Goal: Task Accomplishment & Management: Manage account settings

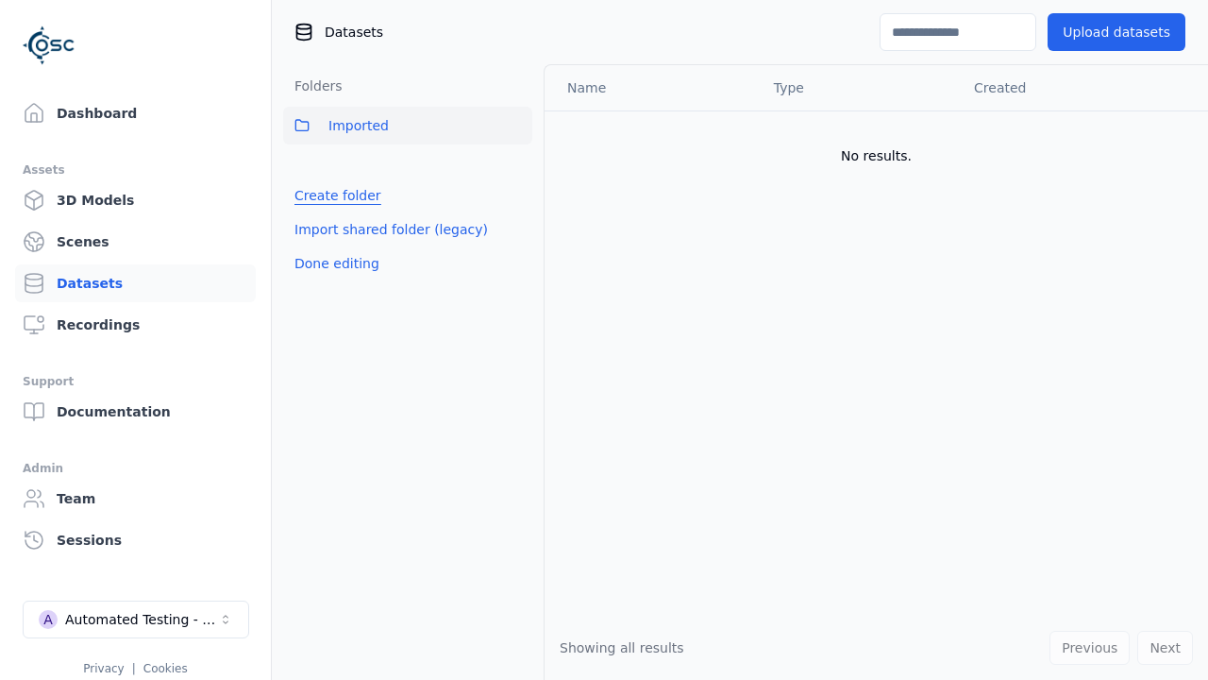
click at [333, 195] on link "Create folder" at bounding box center [337, 195] width 87 height 19
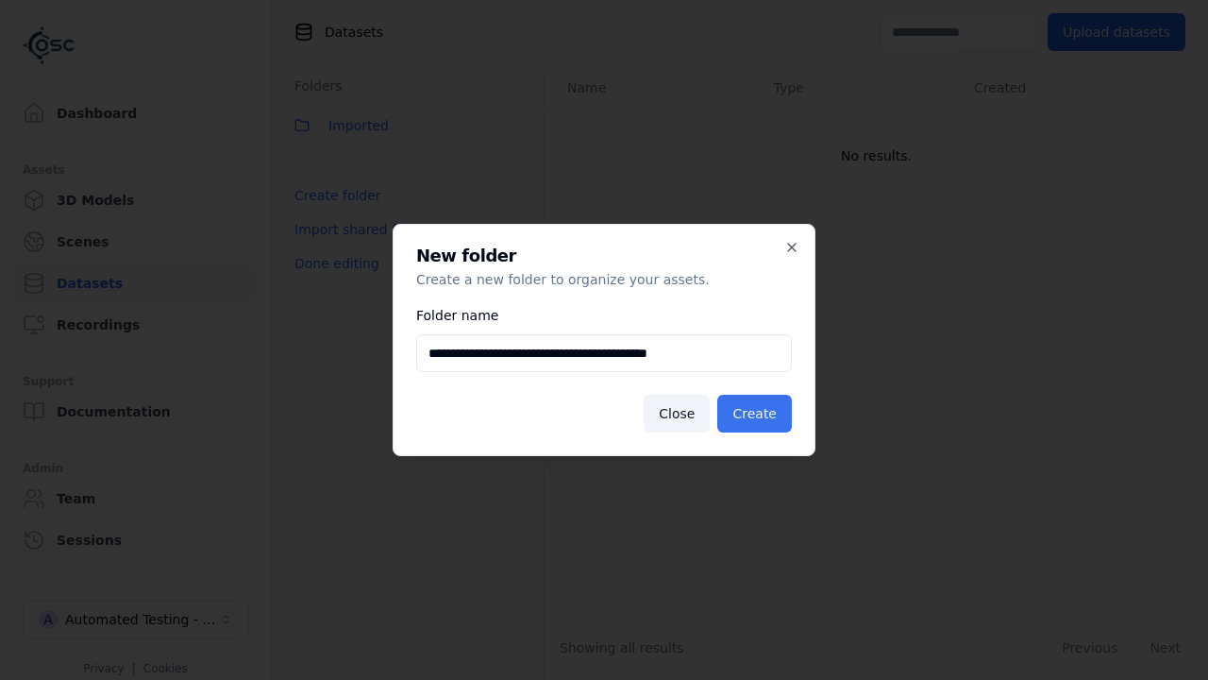
type input "**********"
click at [757, 413] on button "Create" at bounding box center [754, 414] width 75 height 38
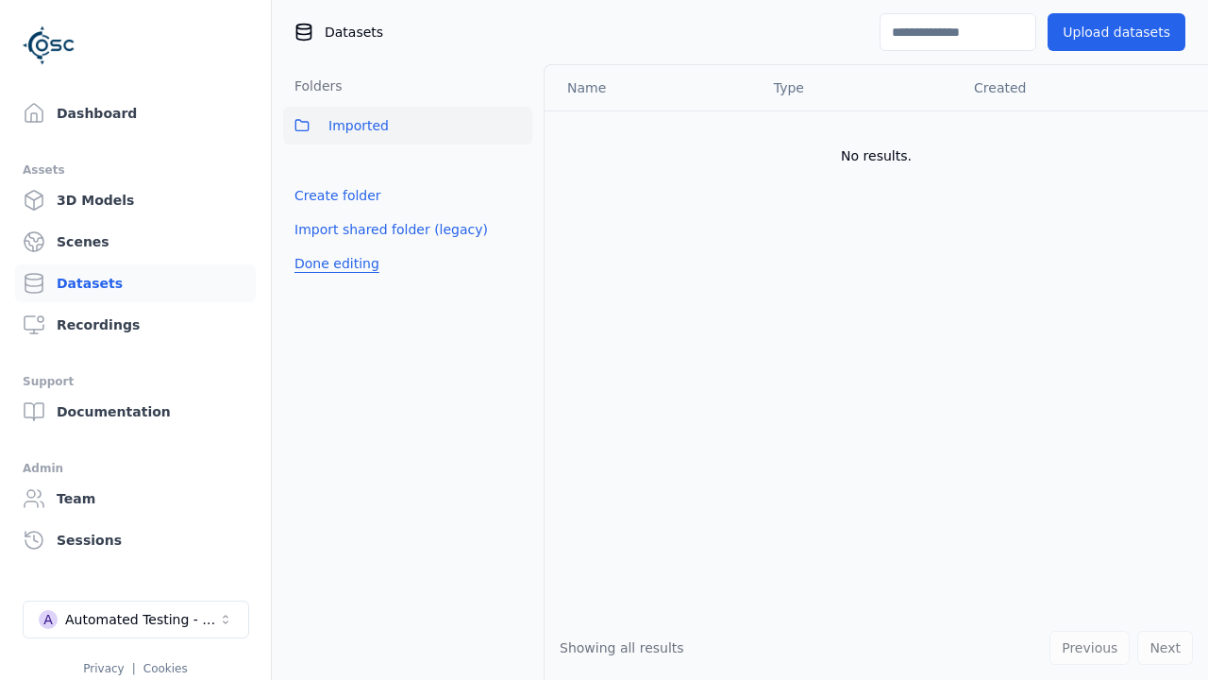
click at [333, 280] on button "Done editing" at bounding box center [337, 263] width 108 height 34
click at [316, 246] on button "Done editing" at bounding box center [337, 263] width 108 height 34
click at [517, 167] on html "Support Dashboard Assets 3D Models Scenes Datasets Recordings Support Documenta…" at bounding box center [604, 340] width 1208 height 680
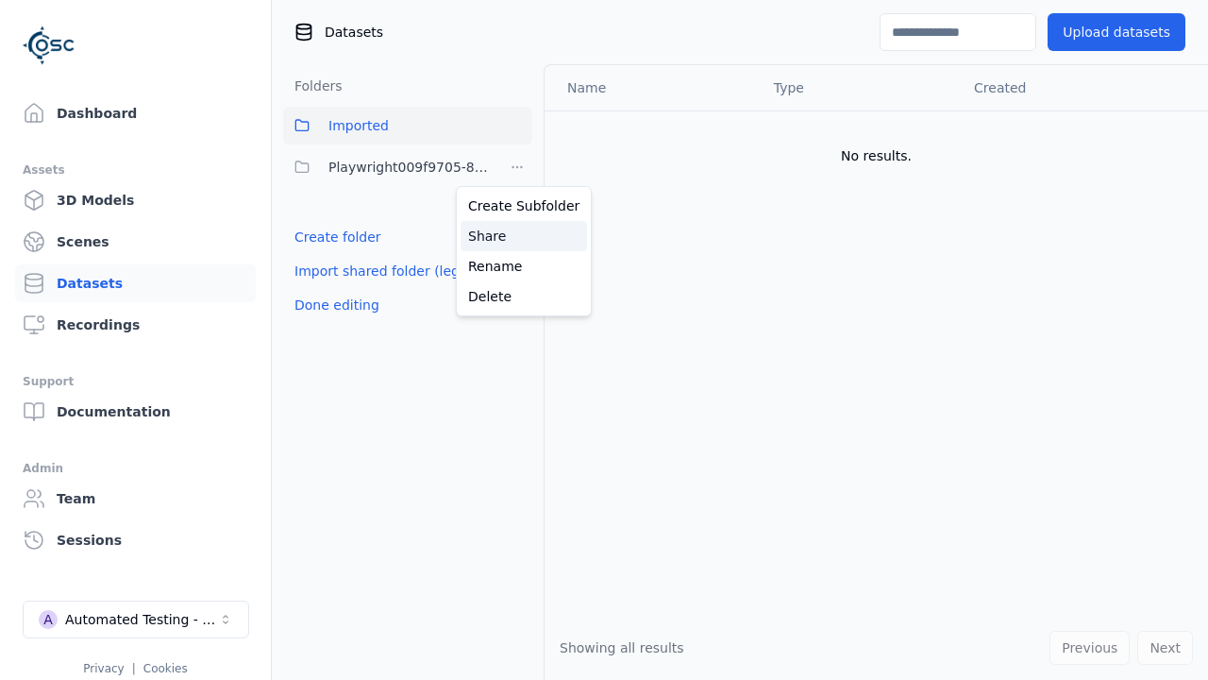
click at [516, 236] on div "Share" at bounding box center [524, 236] width 126 height 30
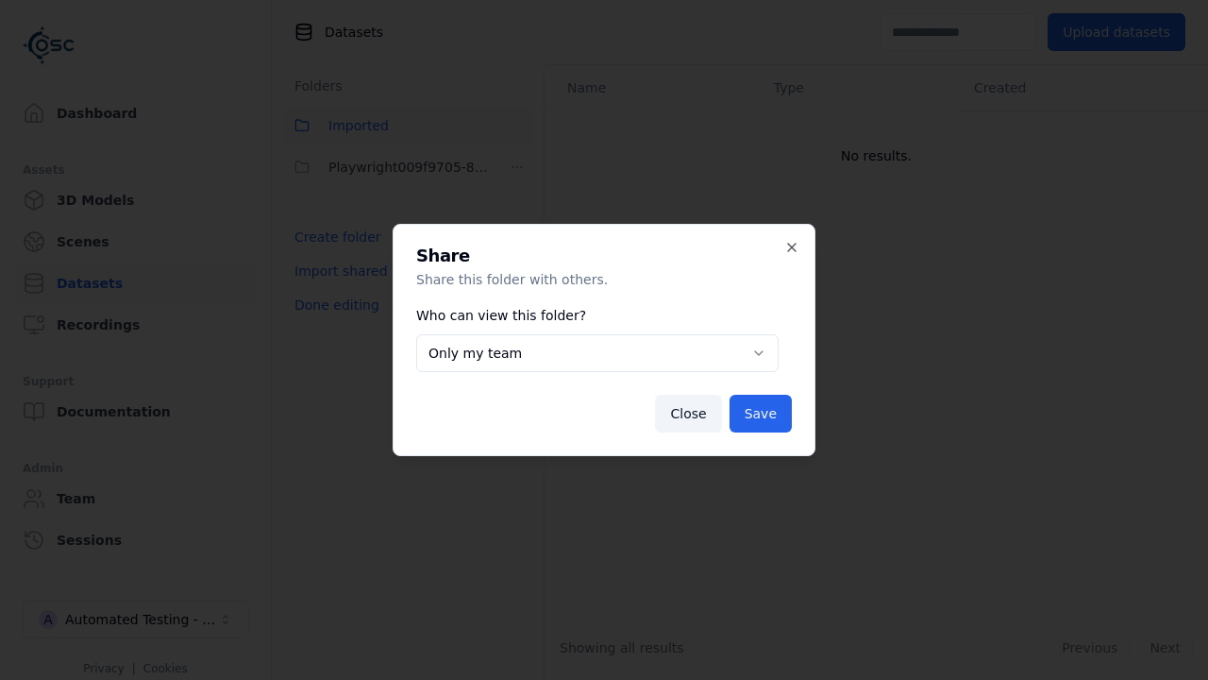
click at [597, 353] on button "Only my team" at bounding box center [597, 353] width 362 height 38
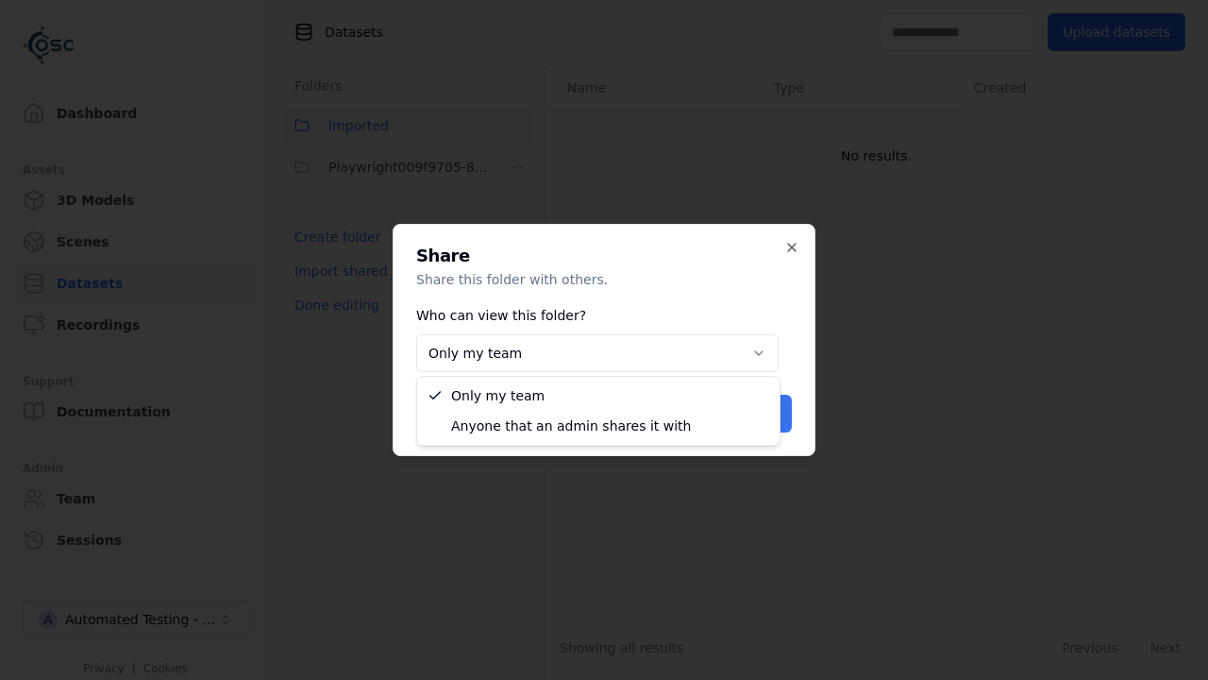
select select "****"
click at [763, 413] on button "Save" at bounding box center [761, 414] width 62 height 38
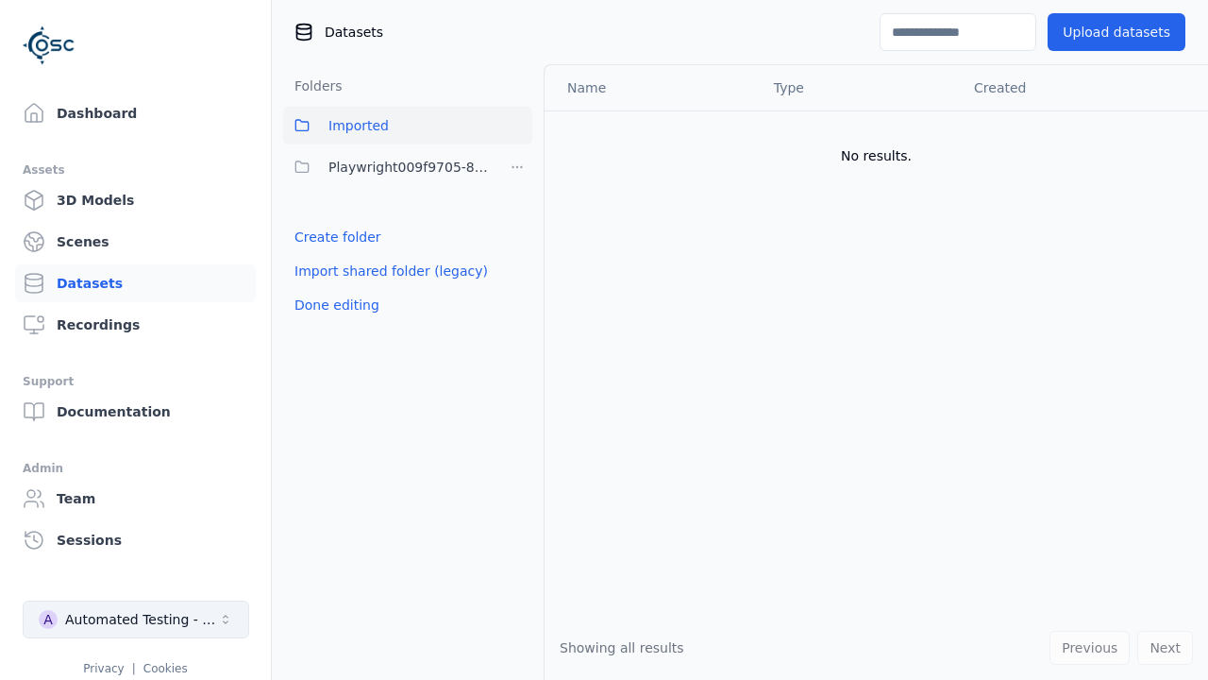
click at [333, 305] on button "Done editing" at bounding box center [337, 305] width 108 height 34
click at [136, 619] on div "Automated Testing - Playwright" at bounding box center [141, 619] width 153 height 19
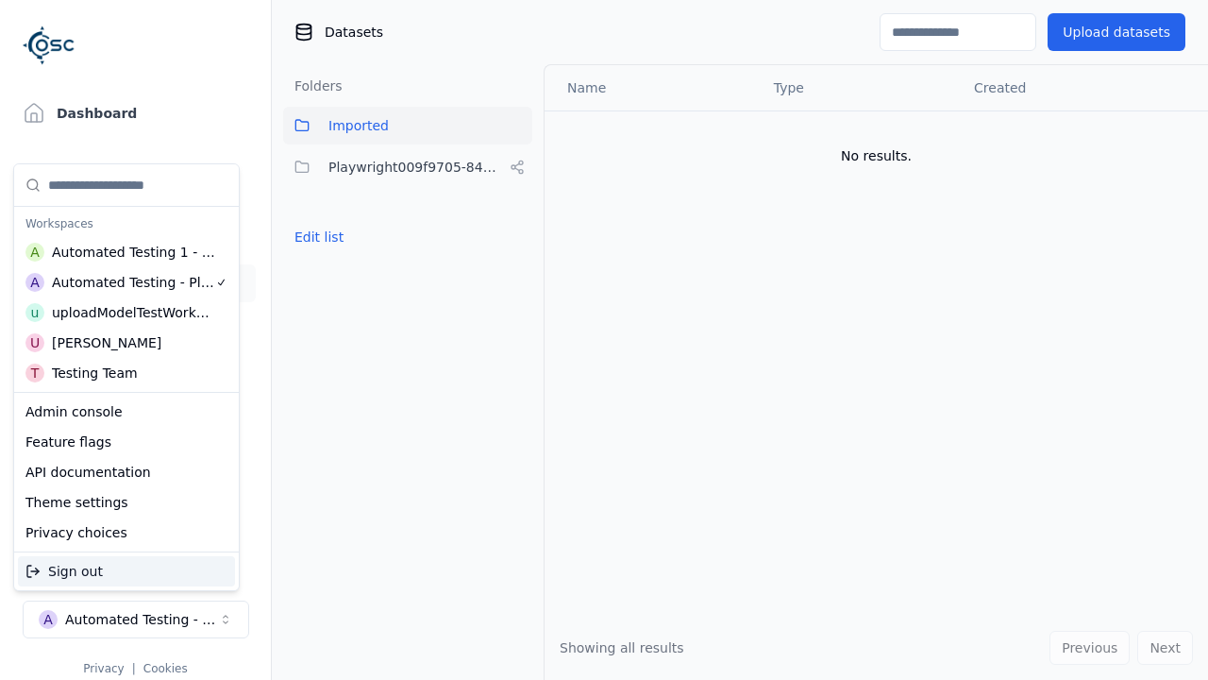
click at [123, 252] on div "Automated Testing 1 - Playwright" at bounding box center [134, 252] width 164 height 19
click at [604, 340] on html "Support Dashboard Assets 3D Models Scenes Datasets Recordings Support Documenta…" at bounding box center [604, 340] width 1208 height 680
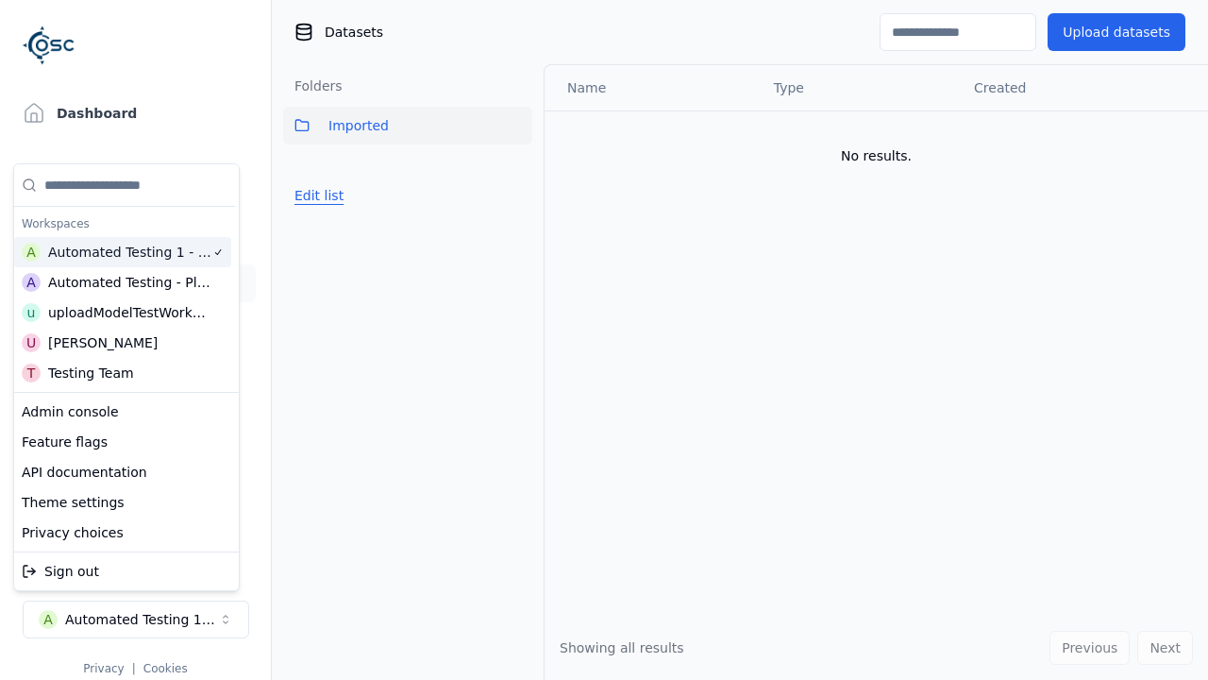
click at [316, 195] on button "Edit list" at bounding box center [319, 195] width 72 height 34
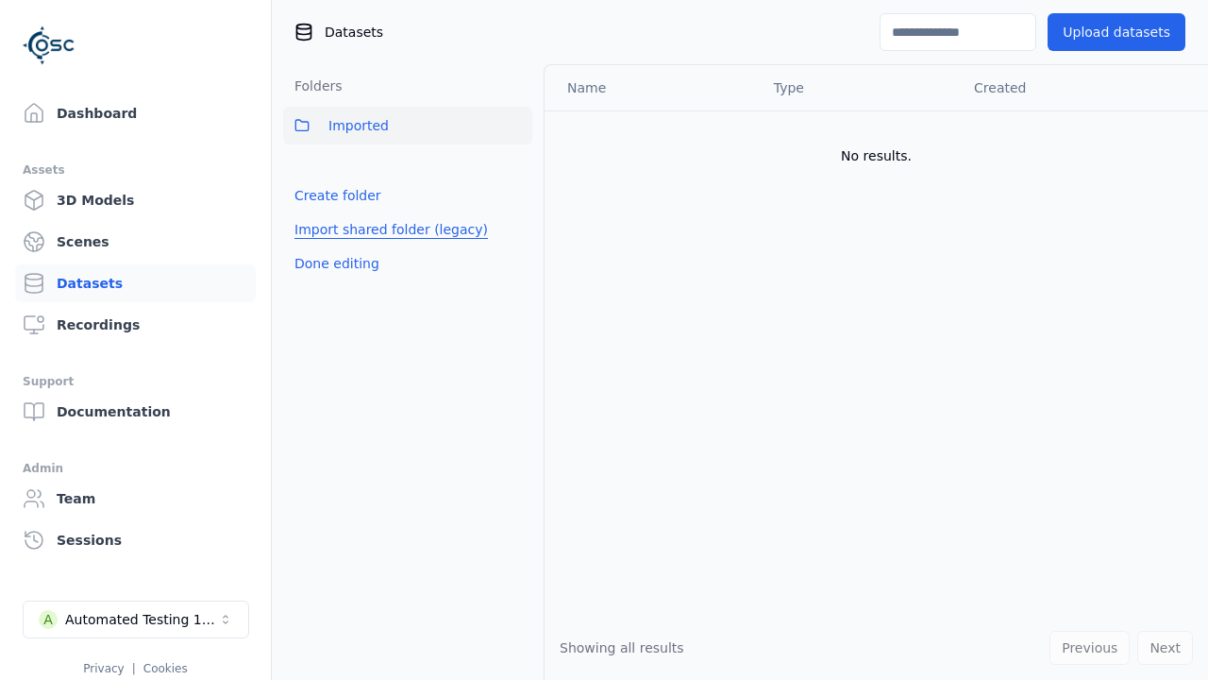
click at [381, 229] on link "Import shared folder (legacy)" at bounding box center [390, 229] width 193 height 19
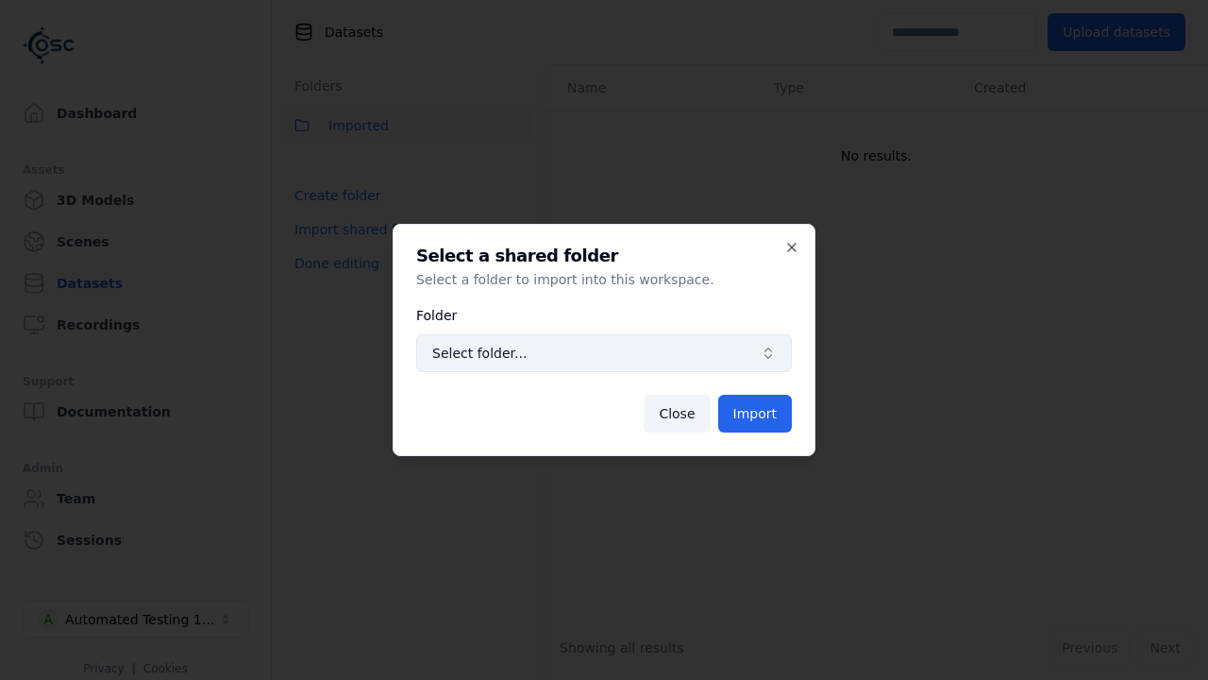
click at [604, 353] on span "Select folder..." at bounding box center [592, 353] width 321 height 19
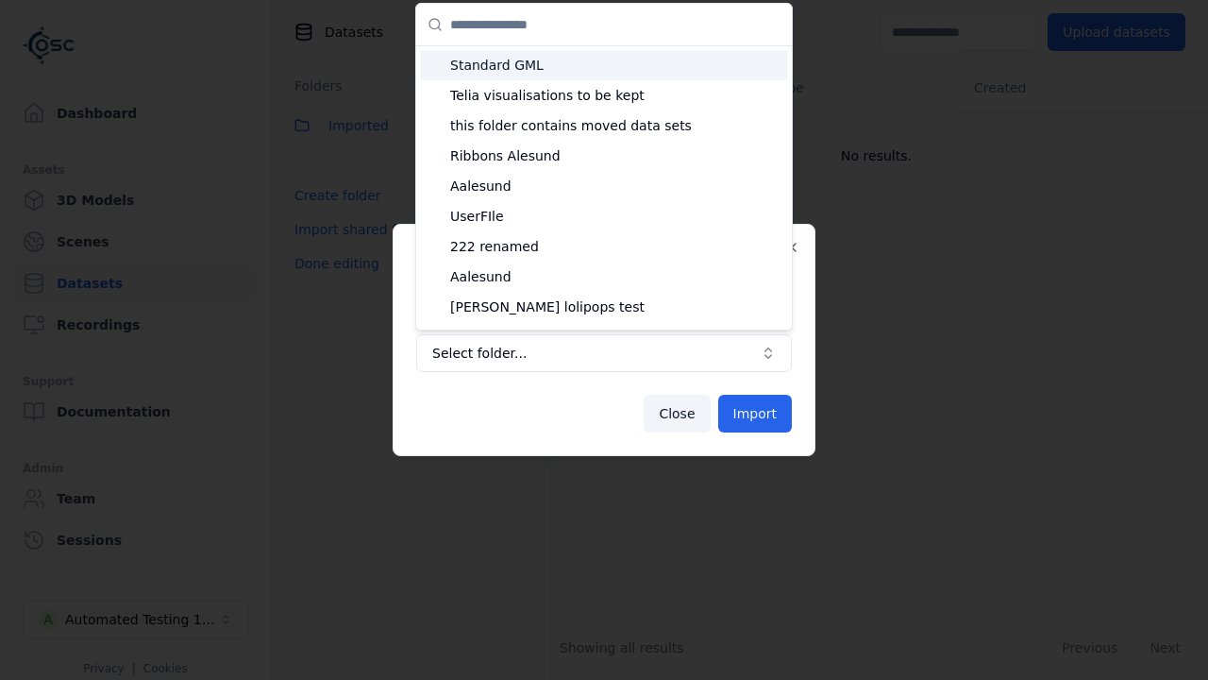
click at [615, 448] on span "Playwright009f9705-8414-4a67-be9b-cef5972eee97" at bounding box center [615, 457] width 330 height 19
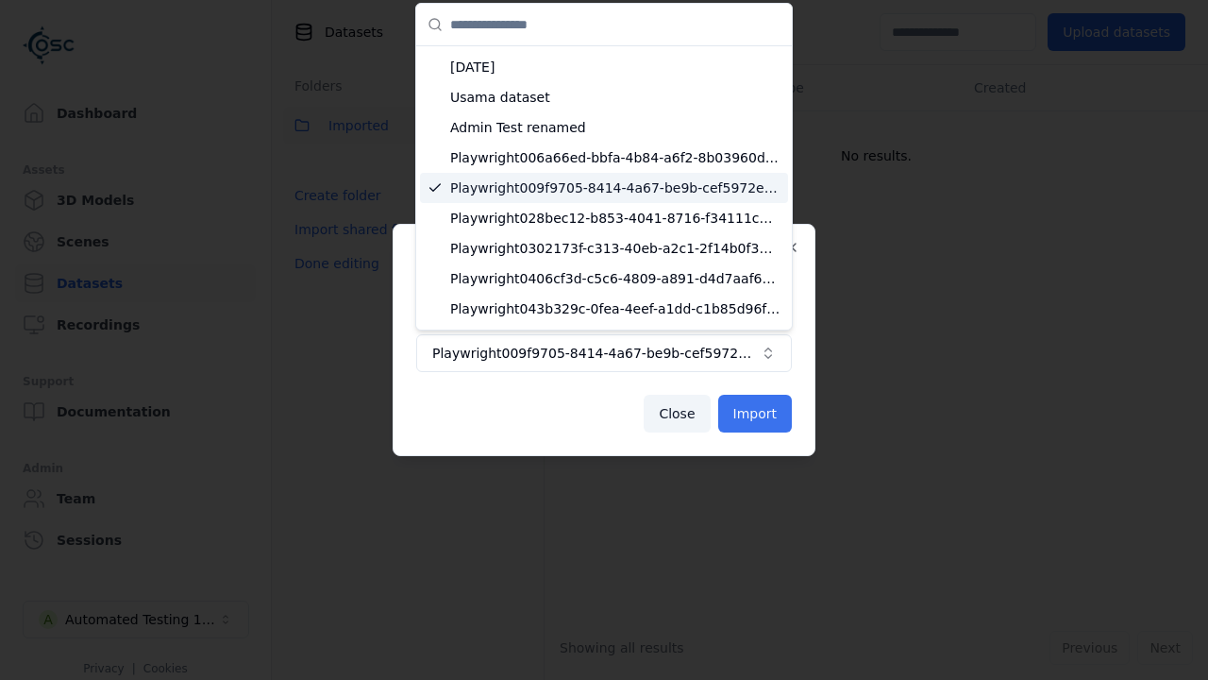
click at [756, 413] on button "Import" at bounding box center [755, 414] width 74 height 38
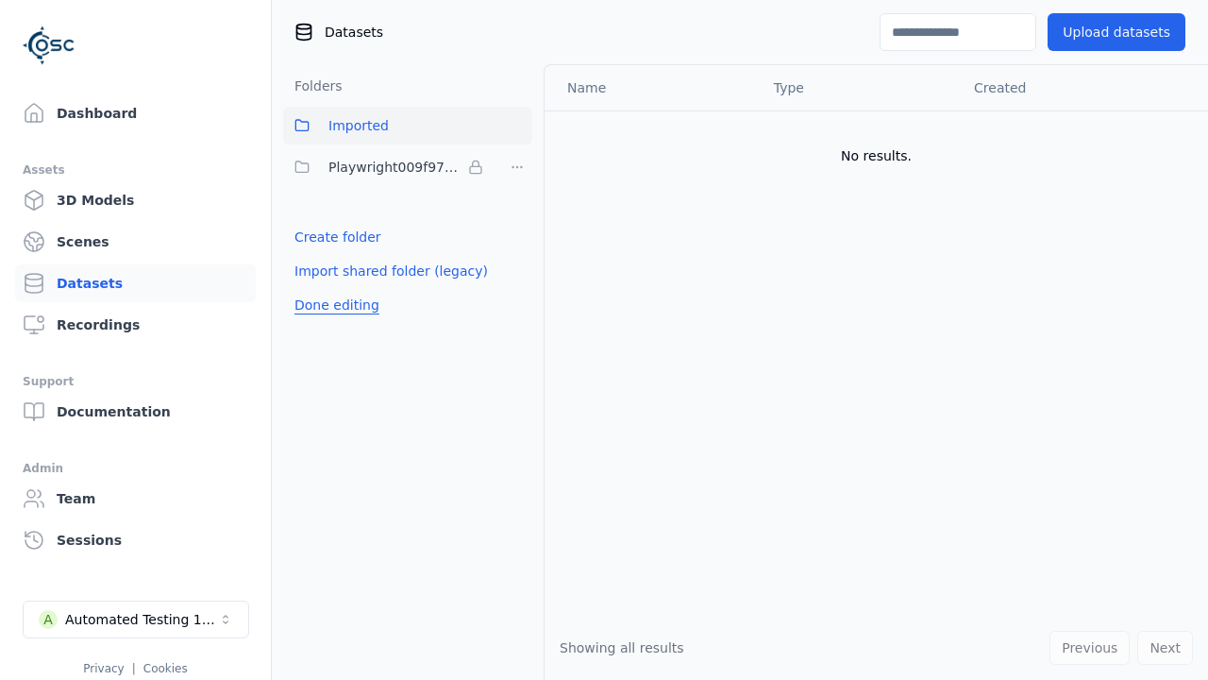
click at [387, 167] on span "Playwright009f9705-8414-4a67-be9b-cef5972eee97" at bounding box center [394, 167] width 132 height 23
click at [333, 305] on button "Done editing" at bounding box center [337, 305] width 108 height 34
click at [316, 288] on button "Done editing" at bounding box center [337, 305] width 108 height 34
click at [517, 167] on html "Support Dashboard Assets 3D Models Scenes Datasets Recordings Support Documenta…" at bounding box center [604, 340] width 1208 height 680
click at [604, 340] on html "Support Dashboard Assets 3D Models Scenes Datasets Recordings Support Documenta…" at bounding box center [604, 340] width 1208 height 680
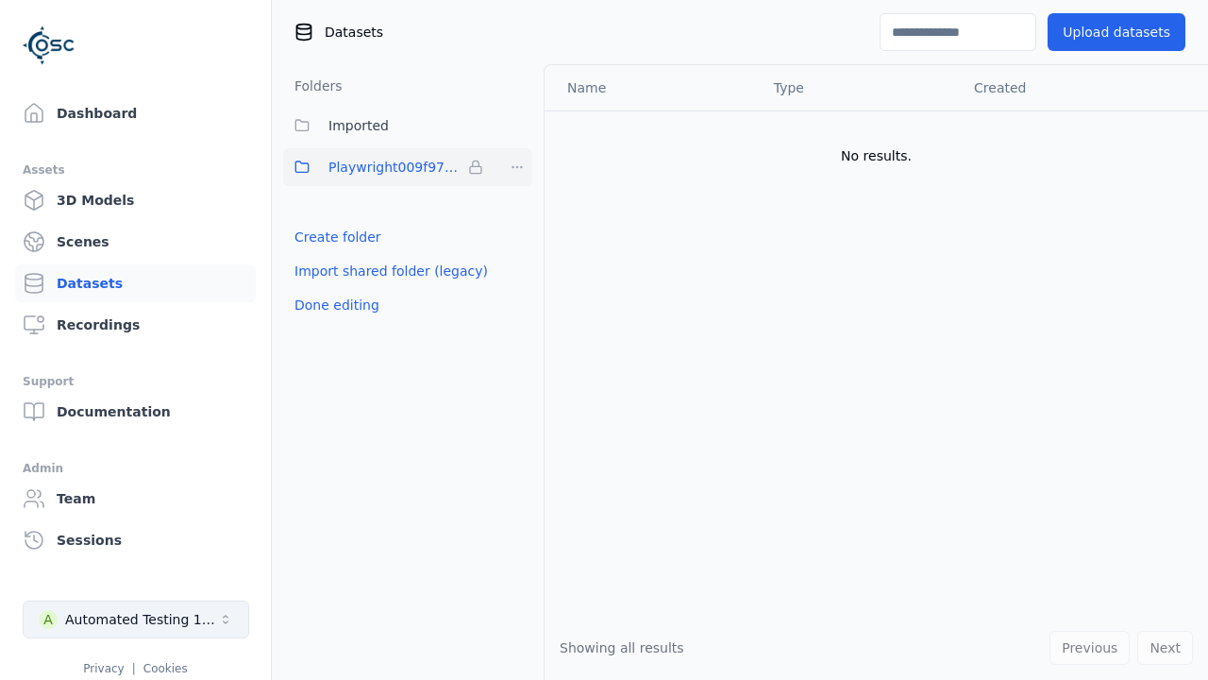
click at [333, 305] on button "Done editing" at bounding box center [337, 305] width 108 height 34
click at [136, 619] on div "Automated Testing 1 - Playwright" at bounding box center [141, 619] width 153 height 19
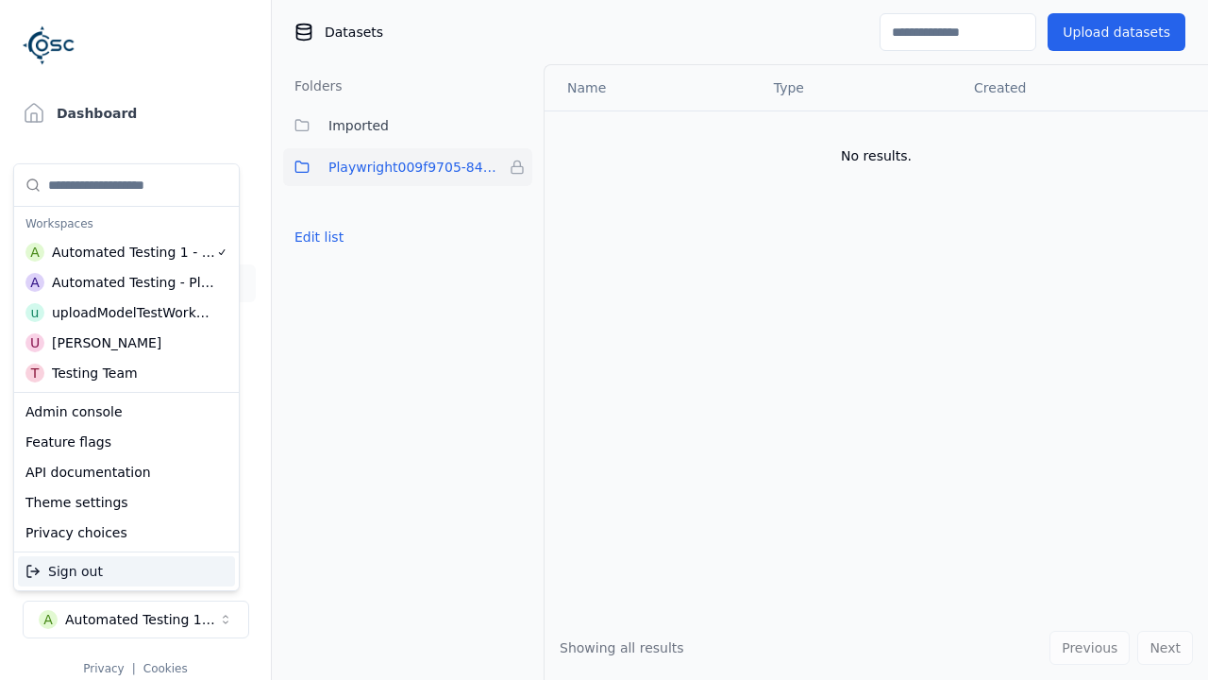
click at [123, 282] on div "Automated Testing - Playwright" at bounding box center [133, 282] width 163 height 19
click at [604, 340] on html "Support Dashboard Assets 3D Models Scenes Datasets Recordings Support Documenta…" at bounding box center [604, 340] width 1208 height 680
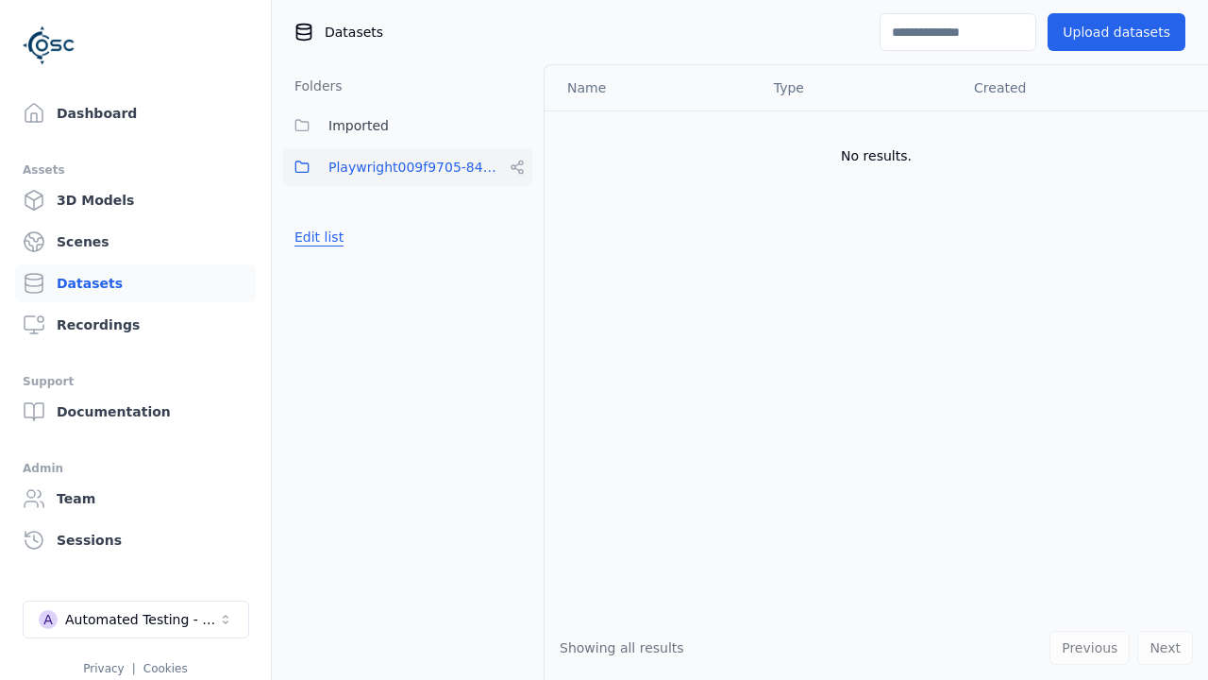
click at [316, 237] on button "Edit list" at bounding box center [319, 237] width 72 height 34
click at [517, 167] on html "Support Dashboard Assets 3D Models Scenes Datasets Recordings Support Documenta…" at bounding box center [604, 340] width 1208 height 680
click at [516, 266] on div "Rename" at bounding box center [524, 266] width 126 height 30
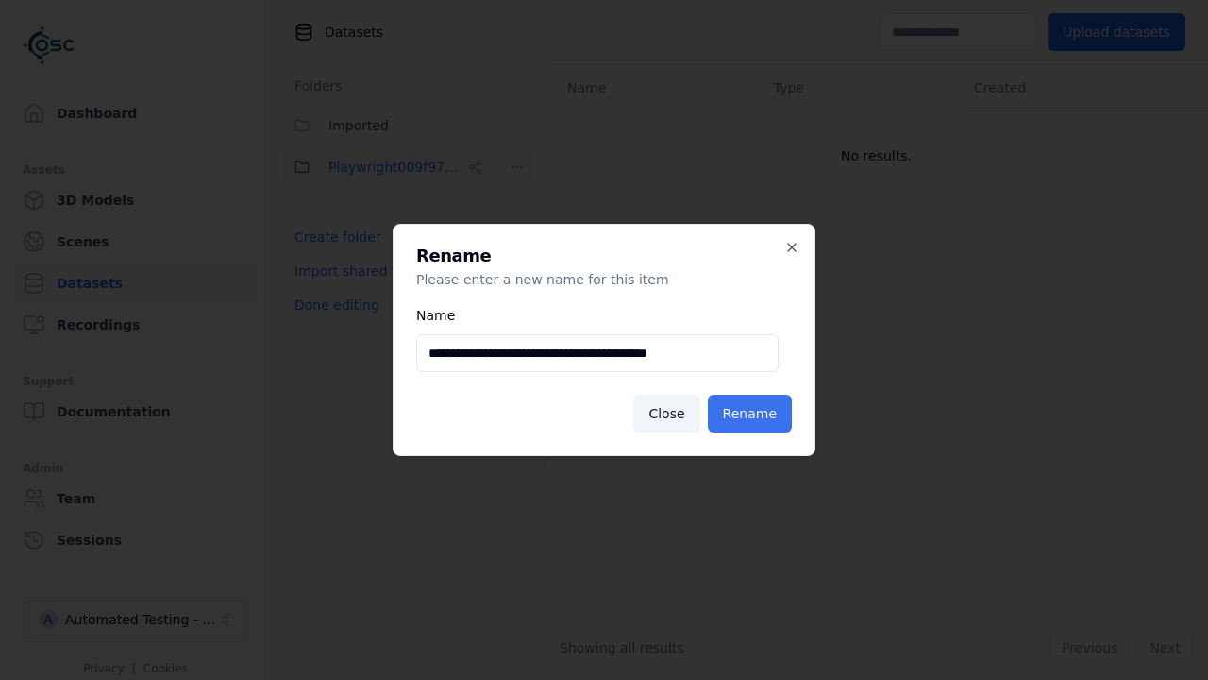
click at [597, 353] on input "**********" at bounding box center [597, 353] width 362 height 38
type input "**********"
click at [752, 413] on button "Rename" at bounding box center [750, 414] width 84 height 38
click at [333, 305] on button "Done editing" at bounding box center [337, 305] width 108 height 34
click at [136, 619] on div "Automated Testing - Playwright" at bounding box center [141, 619] width 153 height 19
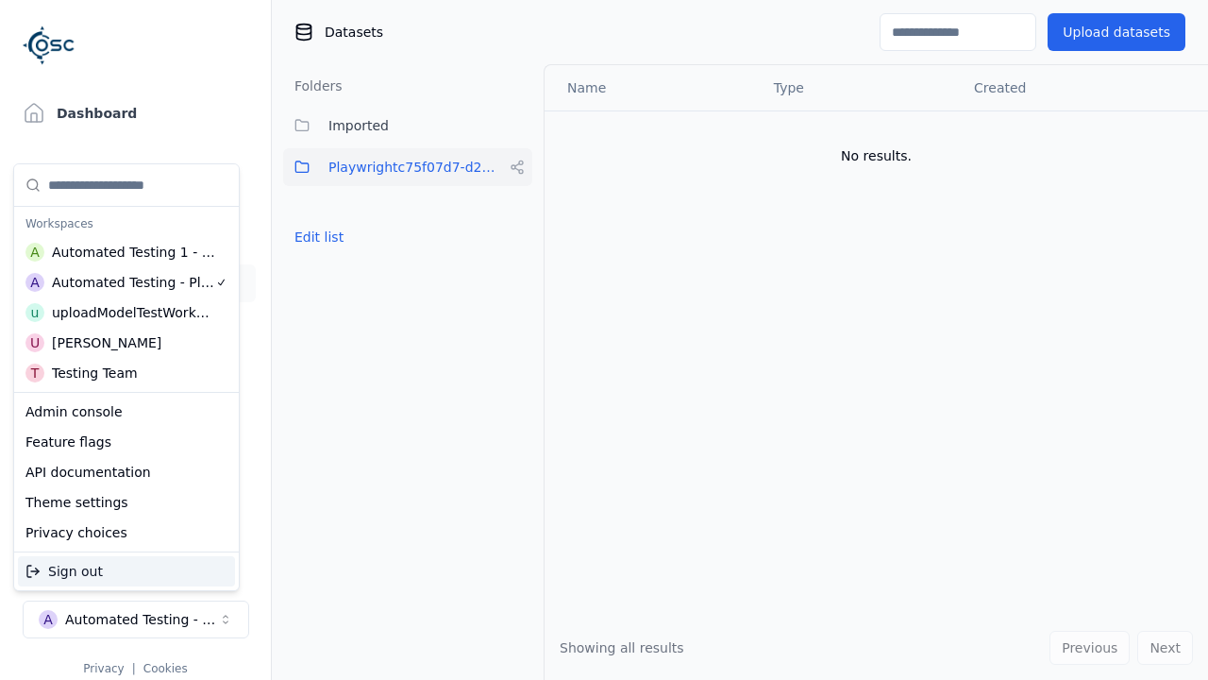
click at [123, 252] on div "Automated Testing 1 - Playwright" at bounding box center [134, 252] width 164 height 19
click at [604, 340] on html "Support Dashboard Assets 3D Models Scenes Datasets Recordings Support Documenta…" at bounding box center [604, 340] width 1208 height 680
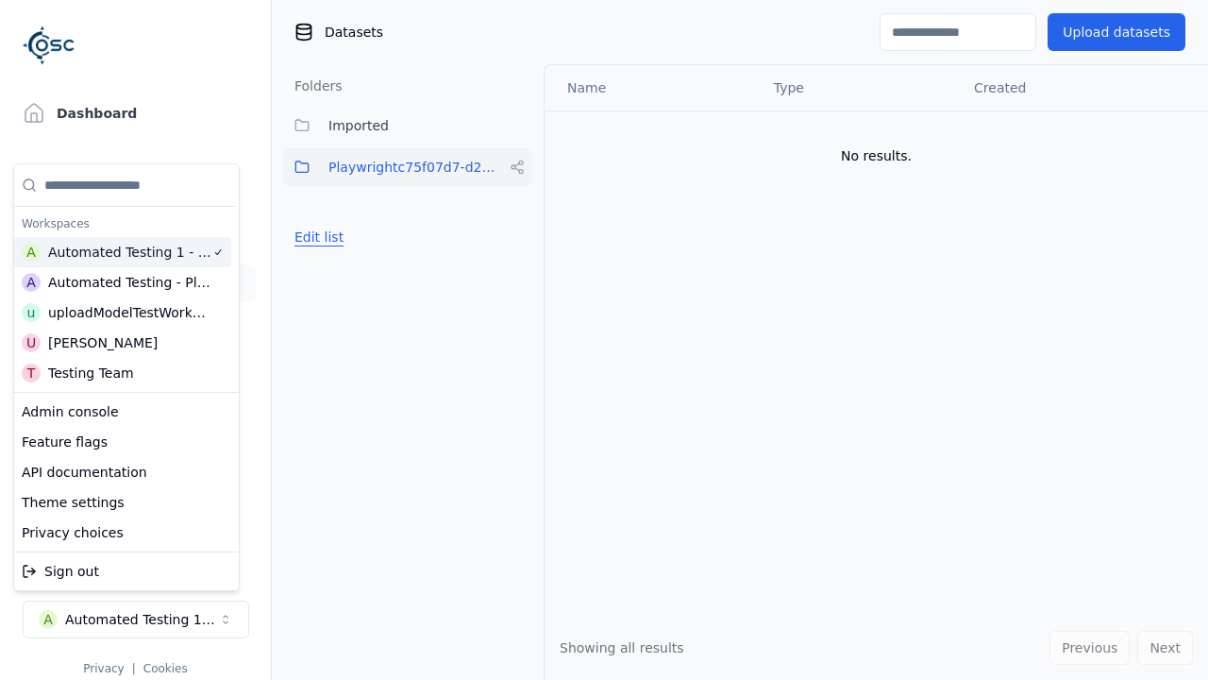
click at [316, 237] on button "Edit list" at bounding box center [319, 237] width 72 height 34
click at [517, 167] on html "Support Dashboard Assets 3D Models Scenes Datasets Recordings Support Documenta…" at bounding box center [604, 340] width 1208 height 680
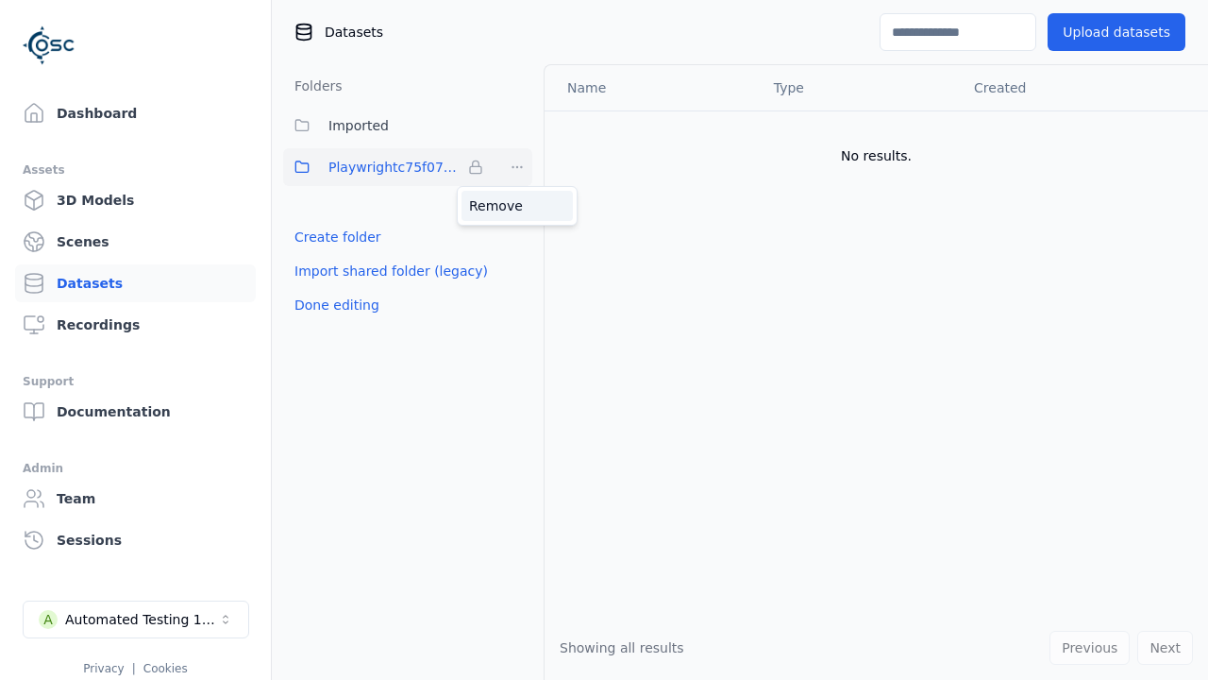
click at [517, 206] on div "Remove" at bounding box center [517, 206] width 111 height 30
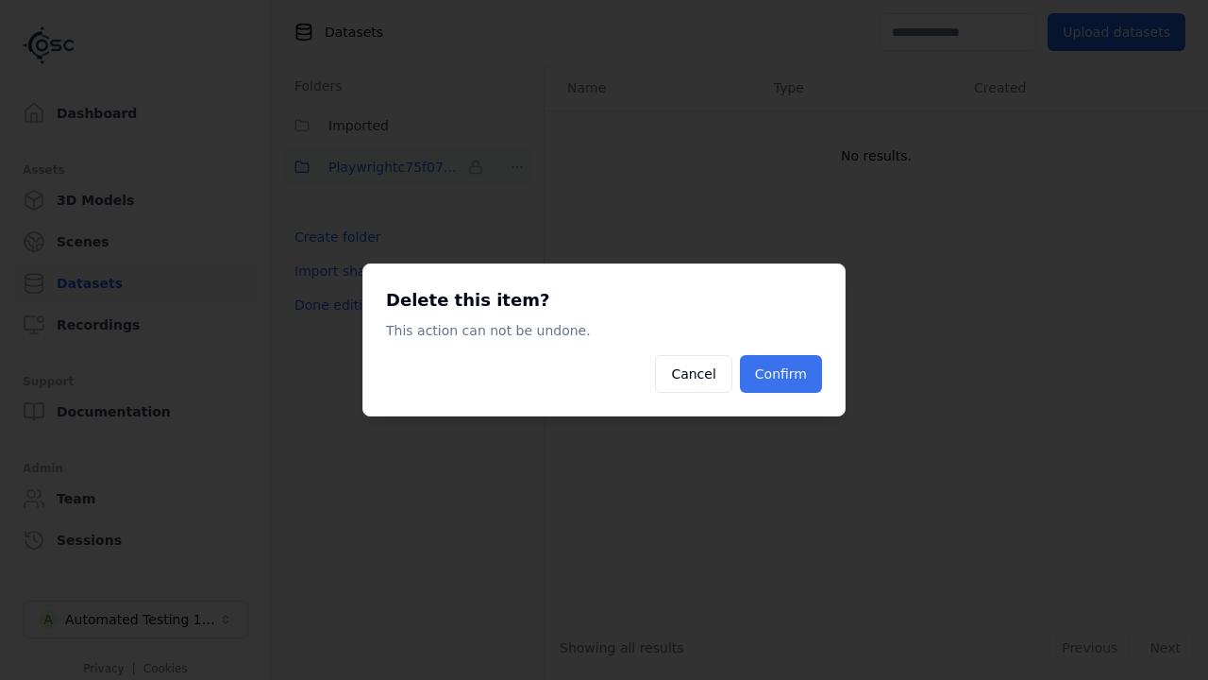
click at [782, 374] on button "Confirm" at bounding box center [781, 374] width 82 height 38
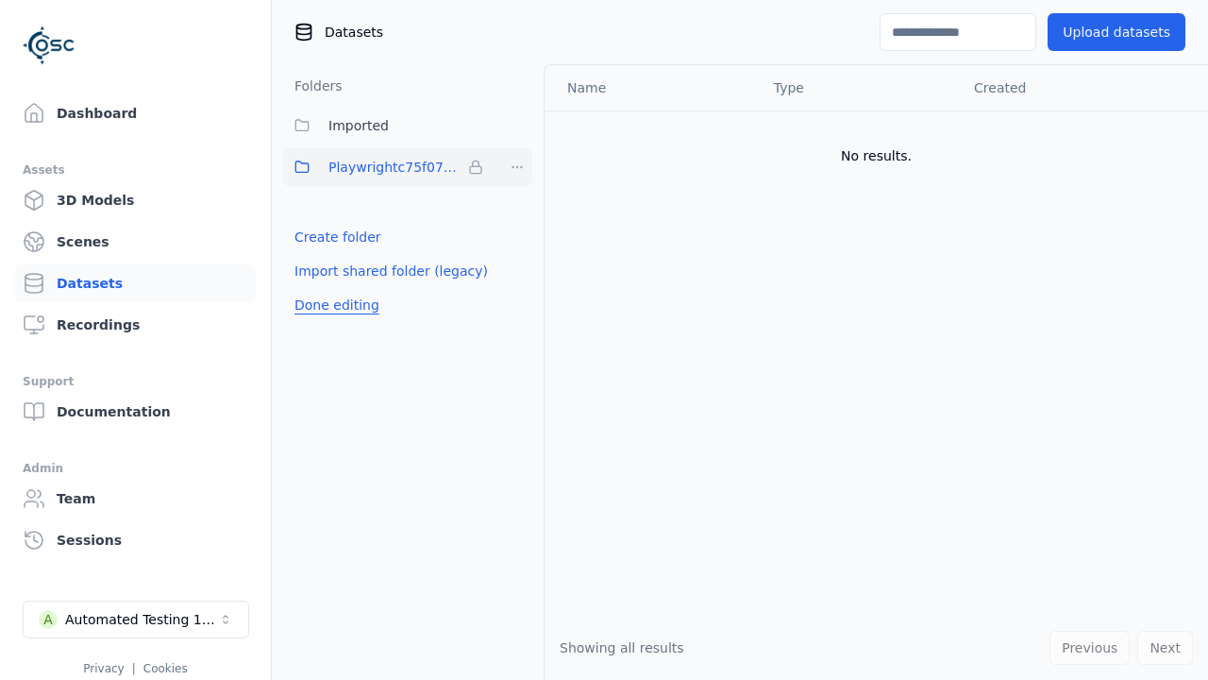
click at [333, 288] on button "Done editing" at bounding box center [337, 305] width 108 height 34
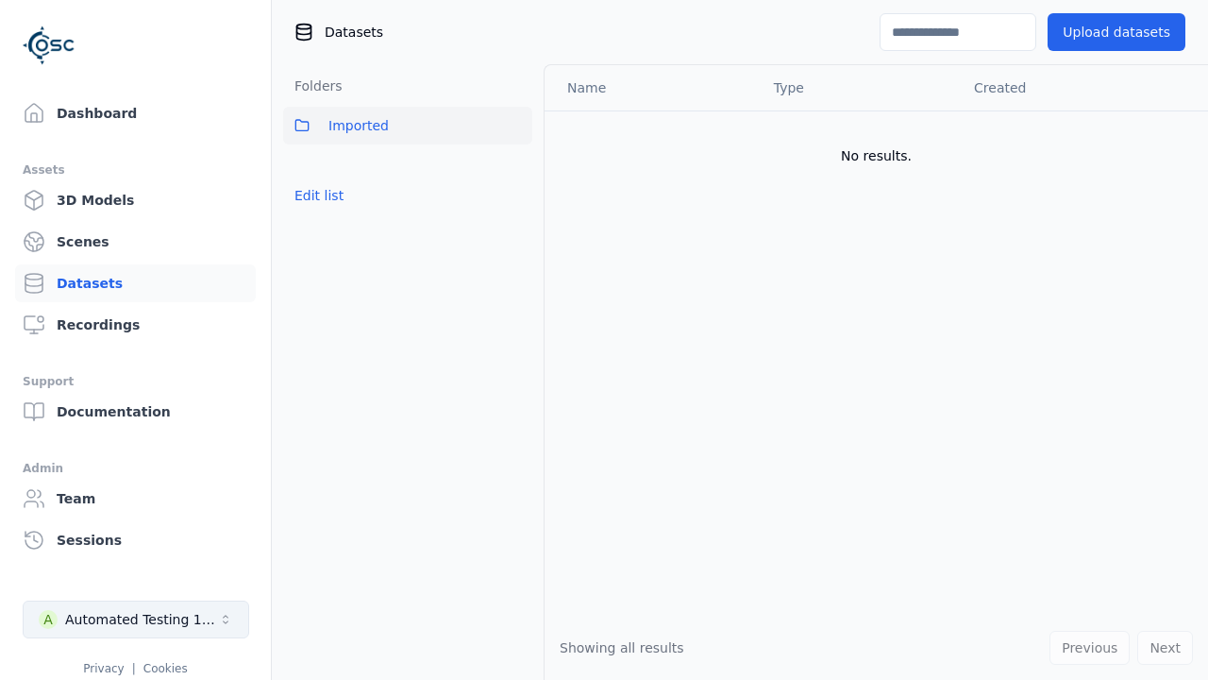
click at [136, 619] on div "Automated Testing 1 - Playwright" at bounding box center [141, 619] width 153 height 19
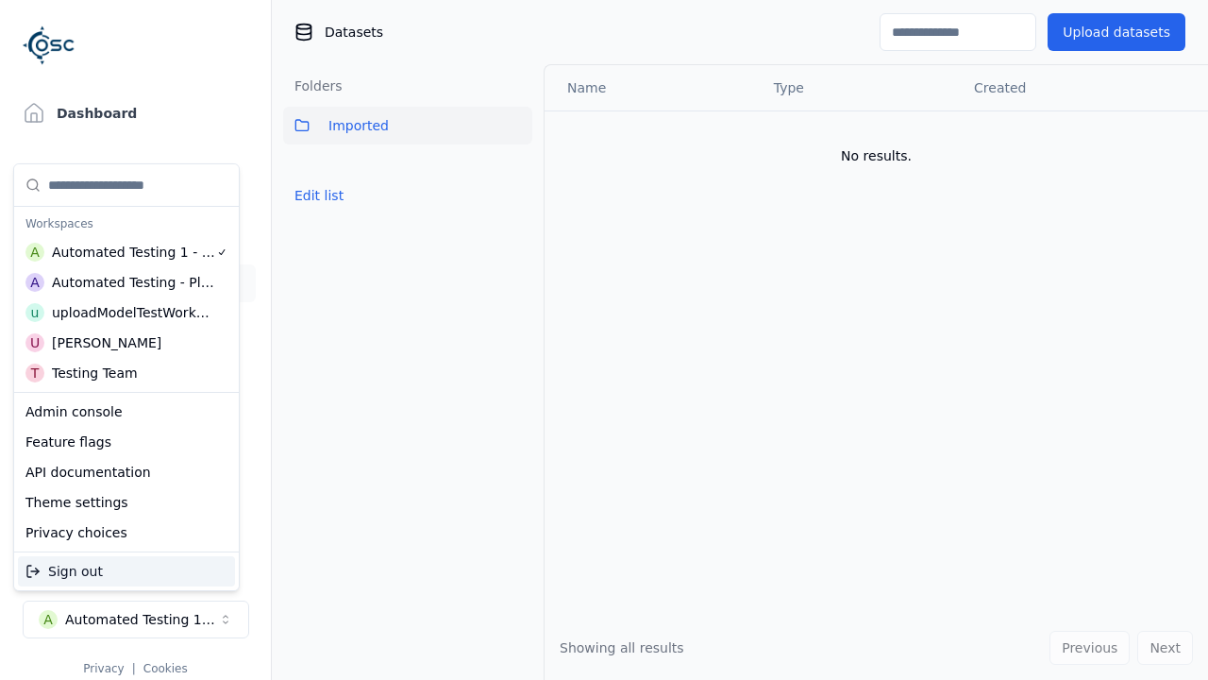
click at [123, 282] on div "Automated Testing - Playwright" at bounding box center [133, 282] width 163 height 19
click at [604, 340] on html "Support Dashboard Assets 3D Models Scenes Datasets Recordings Support Documenta…" at bounding box center [604, 340] width 1208 height 680
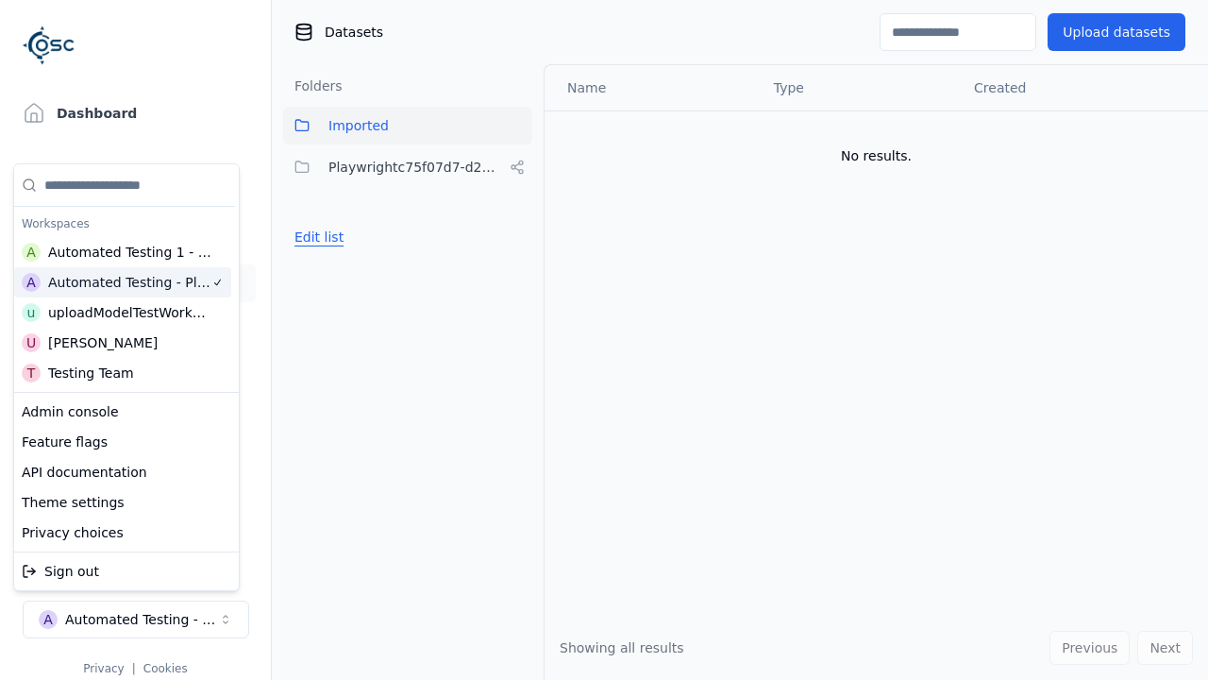
click at [316, 237] on button "Edit list" at bounding box center [319, 237] width 72 height 34
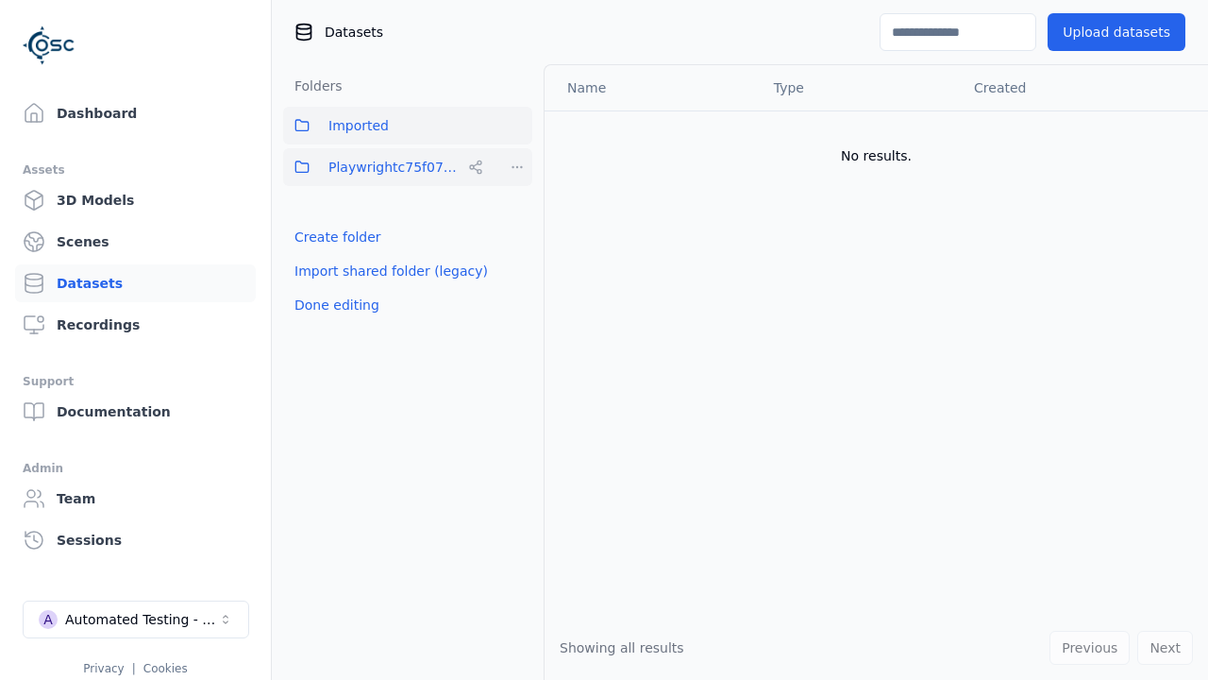
click at [517, 167] on html "Support Dashboard Assets 3D Models Scenes Datasets Recordings Support Documenta…" at bounding box center [604, 340] width 1208 height 680
click at [516, 236] on div "Share" at bounding box center [524, 236] width 126 height 30
